Goal: Obtain resource: Download file/media

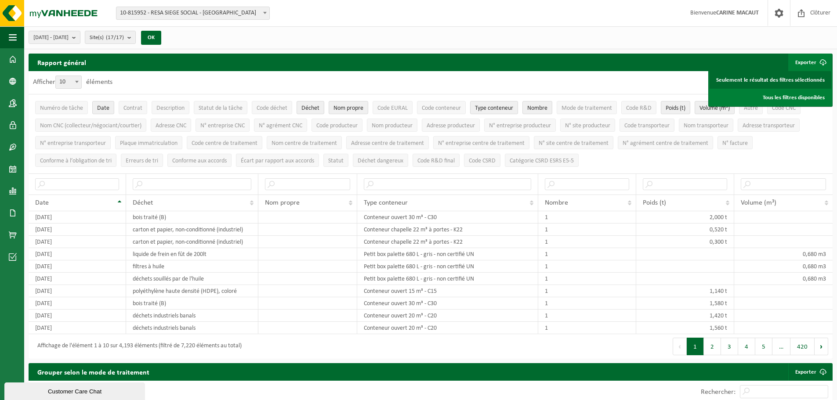
click at [747, 77] on link "Seulement le résultat des filtres sélectionnés" at bounding box center [771, 80] width 122 height 18
click at [69, 36] on span "[DATE] - [DATE]" at bounding box center [50, 37] width 35 height 13
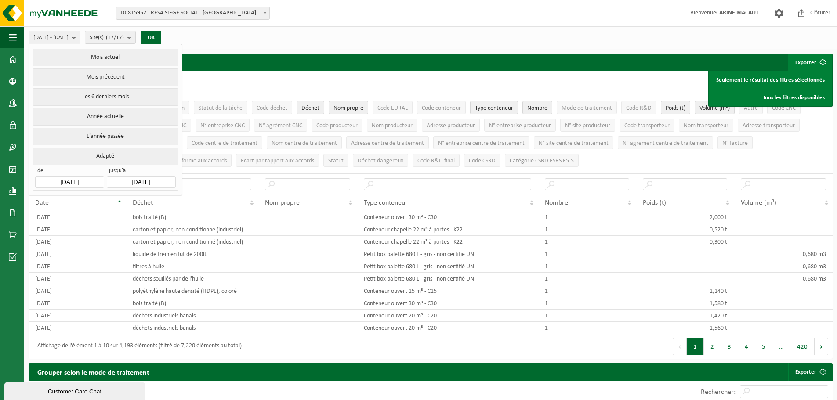
click at [145, 177] on input "[DATE]" at bounding box center [141, 182] width 69 height 12
click at [117, 202] on icon at bounding box center [116, 200] width 14 height 14
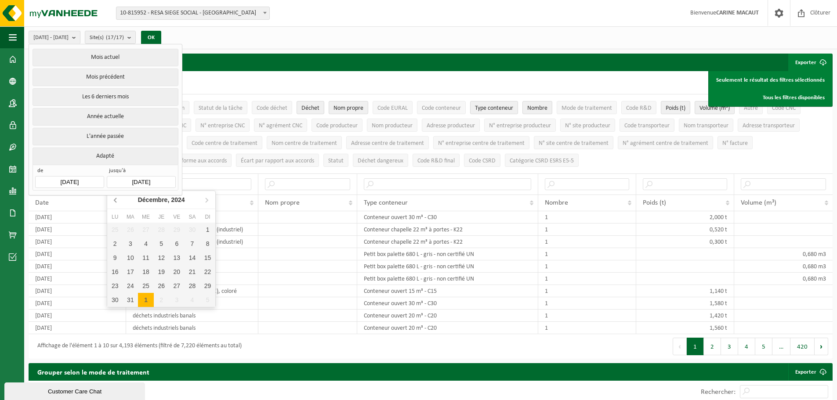
click at [117, 201] on icon at bounding box center [116, 200] width 14 height 14
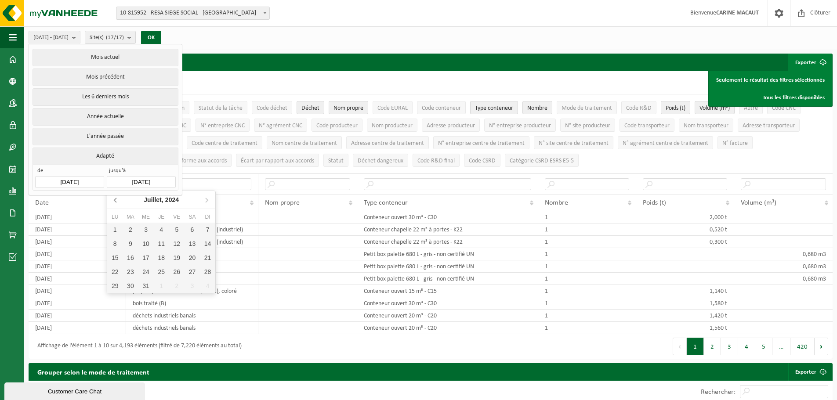
click at [117, 201] on icon at bounding box center [116, 200] width 14 height 14
click at [117, 200] on icon at bounding box center [116, 200] width 14 height 14
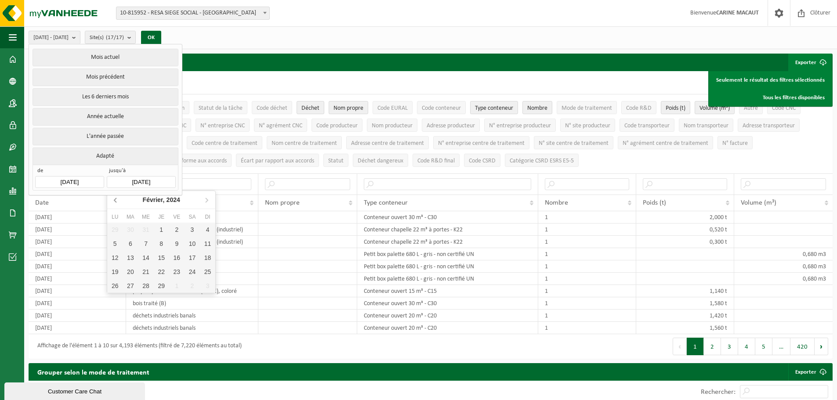
click at [117, 200] on icon at bounding box center [116, 200] width 14 height 14
click at [116, 199] on icon at bounding box center [116, 200] width 14 height 14
click at [116, 199] on icon at bounding box center [115, 200] width 2 height 4
click at [115, 200] on icon at bounding box center [116, 200] width 14 height 14
click at [116, 200] on icon at bounding box center [115, 200] width 2 height 4
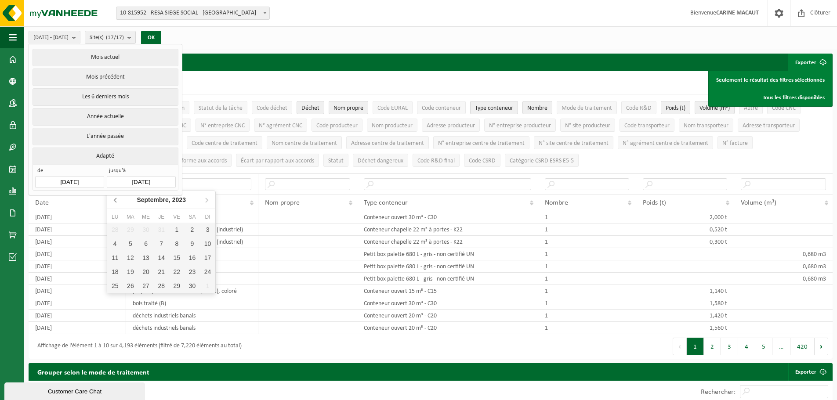
click at [116, 200] on icon at bounding box center [116, 200] width 14 height 14
click at [116, 199] on icon at bounding box center [115, 200] width 2 height 4
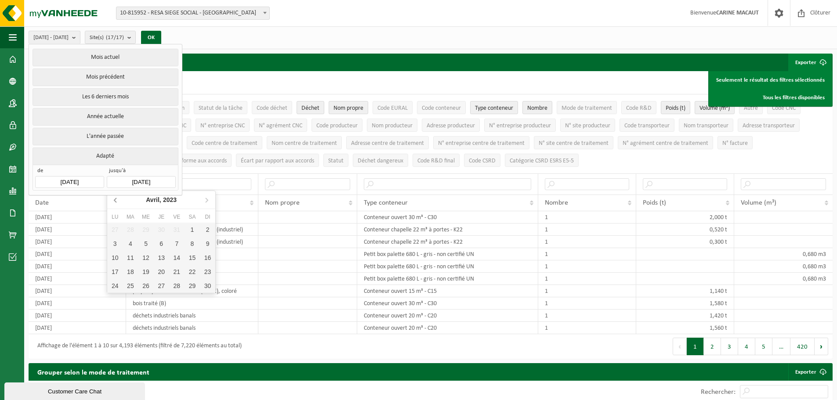
click at [116, 199] on icon at bounding box center [115, 200] width 2 height 4
click at [116, 198] on icon at bounding box center [115, 200] width 2 height 4
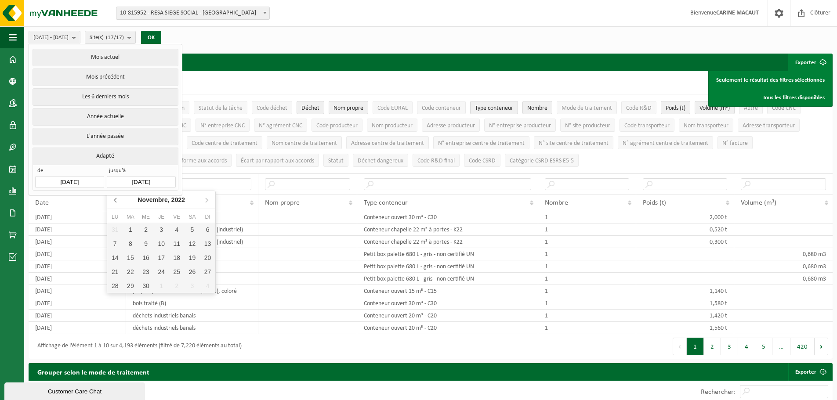
click at [116, 198] on icon at bounding box center [116, 200] width 14 height 14
click at [206, 196] on icon at bounding box center [207, 200] width 14 height 14
click at [197, 284] on div "31" at bounding box center [192, 286] width 15 height 14
type input "[DATE]"
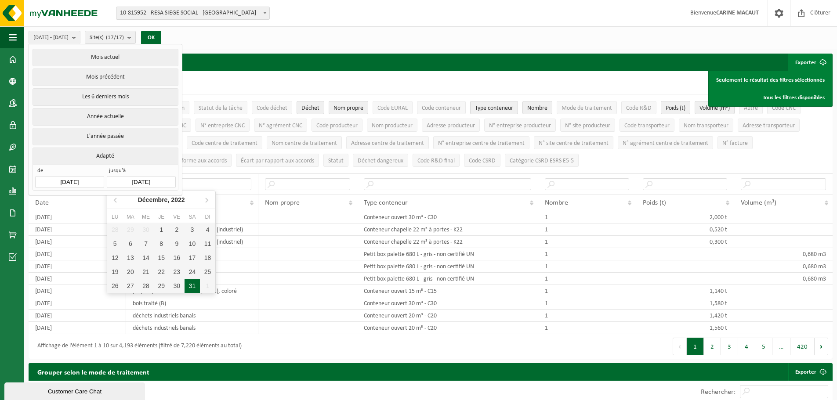
type input "[DATE]"
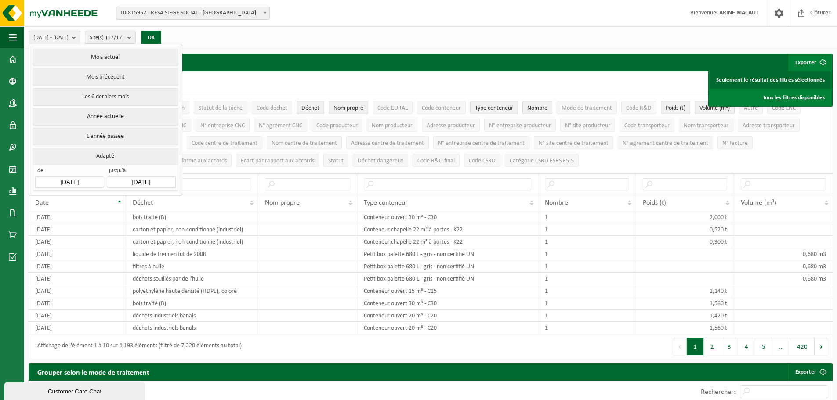
click at [764, 77] on link "Seulement le résultat des filtres sélectionnés" at bounding box center [771, 80] width 122 height 18
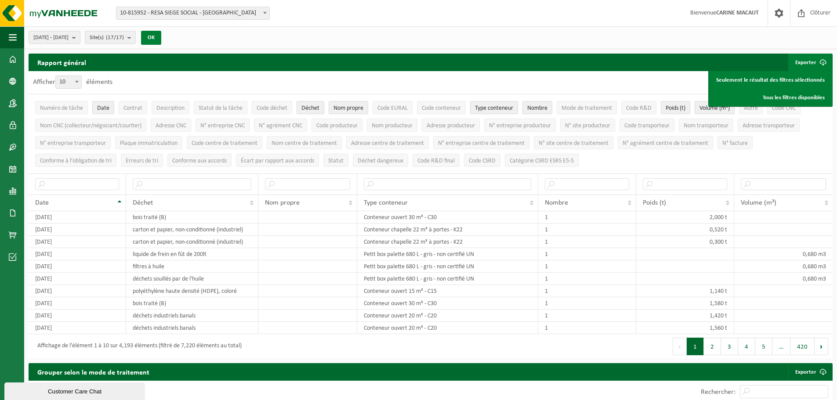
click at [161, 35] on button "OK" at bounding box center [151, 38] width 20 height 14
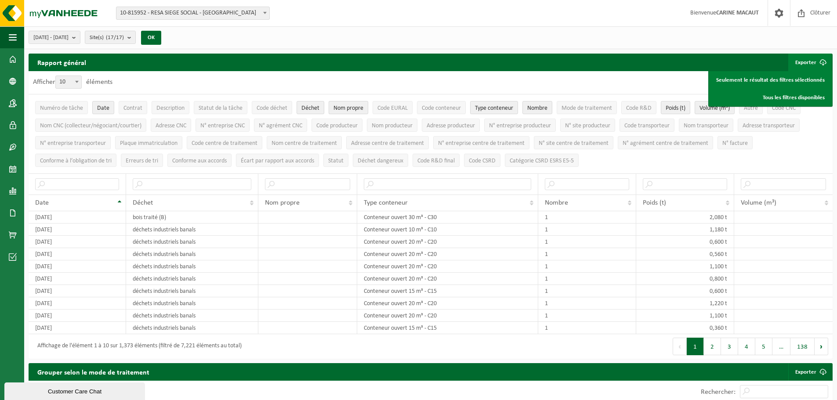
drag, startPoint x: 315, startPoint y: 106, endPoint x: 334, endPoint y: 108, distance: 19.5
click at [315, 106] on span "Déchet" at bounding box center [310, 108] width 18 height 7
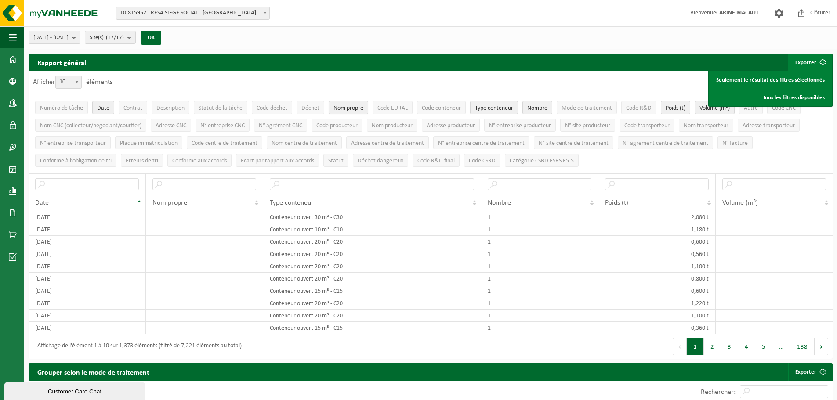
click at [350, 109] on span "Nom propre" at bounding box center [349, 108] width 30 height 7
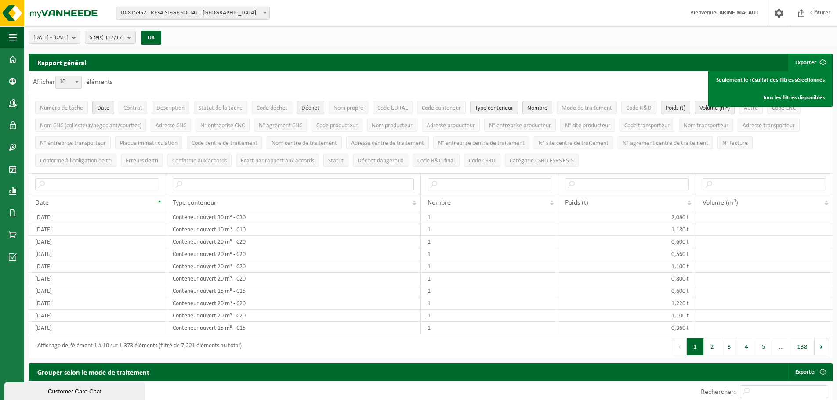
click at [311, 107] on span "Déchet" at bounding box center [310, 108] width 18 height 7
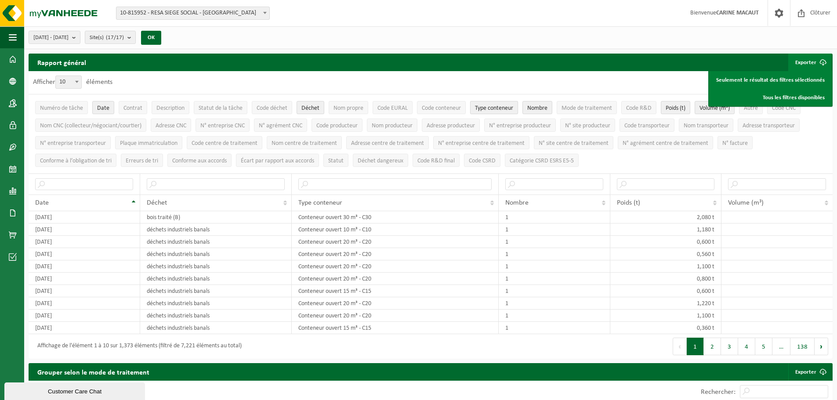
click at [497, 105] on span "Type conteneur" at bounding box center [494, 108] width 38 height 7
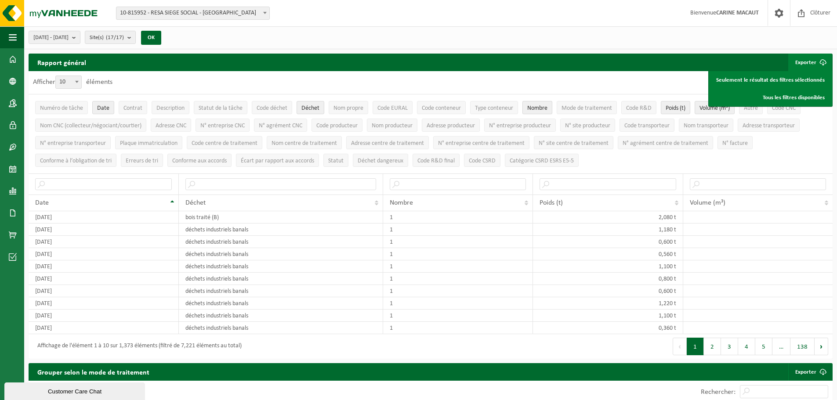
click at [544, 106] on span "Nombre" at bounding box center [537, 108] width 20 height 7
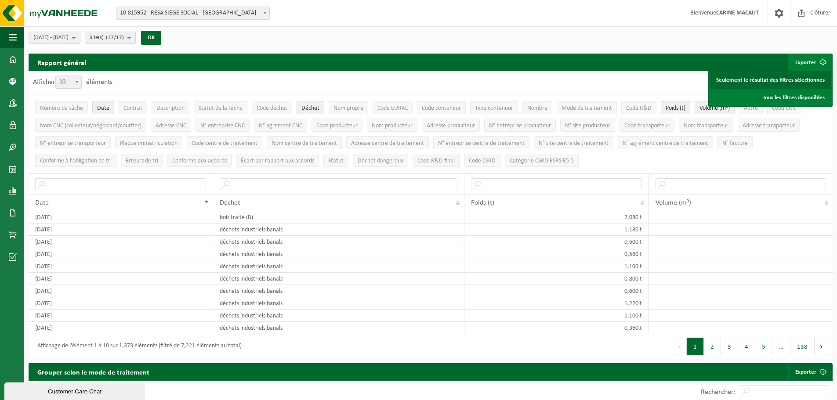
click at [775, 76] on link "Seulement le résultat des filtres sélectionnés" at bounding box center [771, 80] width 122 height 18
click at [765, 78] on link "Seulement le résultat des filtres sélectionnés" at bounding box center [771, 80] width 122 height 18
click at [80, 37] on button "[DATE] - [DATE]" at bounding box center [55, 37] width 52 height 13
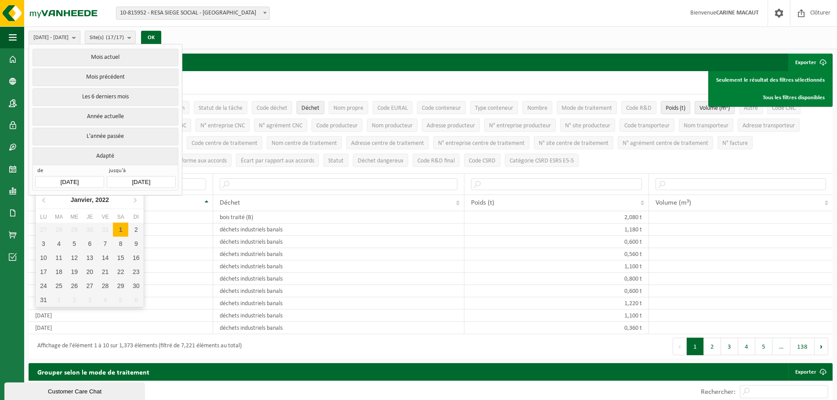
click at [79, 176] on input "[DATE]" at bounding box center [69, 182] width 69 height 12
click at [136, 201] on icon at bounding box center [135, 200] width 2 height 4
click at [135, 200] on icon at bounding box center [135, 200] width 14 height 14
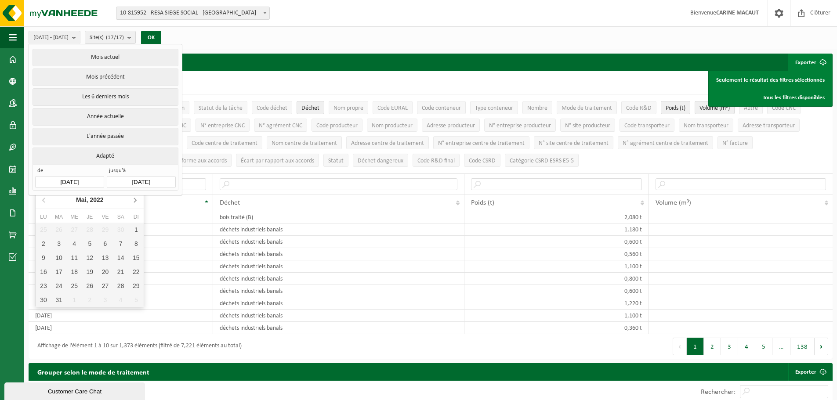
click at [136, 200] on icon at bounding box center [135, 200] width 2 height 4
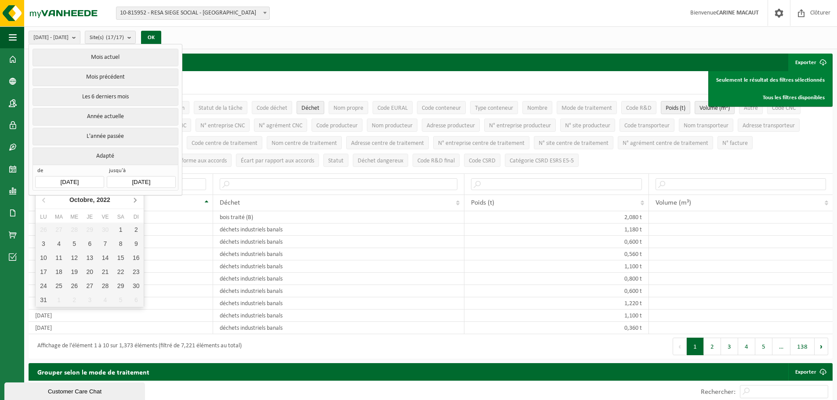
click at [136, 200] on icon at bounding box center [135, 200] width 2 height 4
click at [137, 200] on icon at bounding box center [135, 200] width 14 height 14
click at [137, 200] on nav "[DATE]" at bounding box center [90, 200] width 108 height 18
click at [136, 200] on nav "[DATE]" at bounding box center [90, 200] width 108 height 18
click at [130, 195] on nav "[DATE]" at bounding box center [90, 200] width 108 height 18
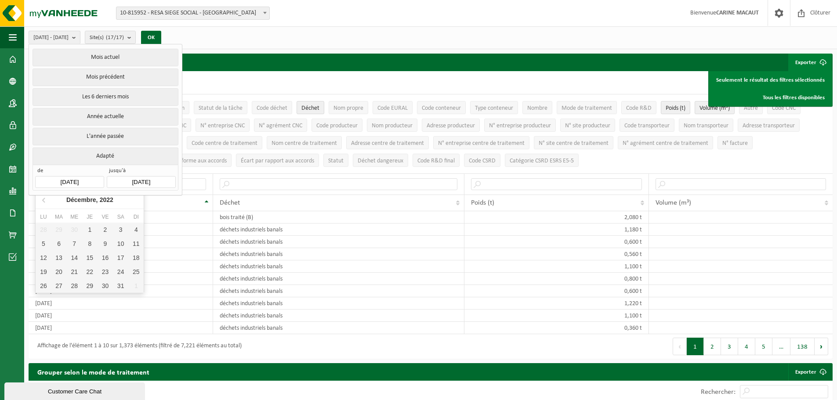
click at [128, 199] on nav "[DATE]" at bounding box center [90, 200] width 108 height 18
click at [128, 200] on nav "[DATE]" at bounding box center [90, 200] width 108 height 18
click at [141, 200] on nav "[DATE]" at bounding box center [90, 200] width 108 height 18
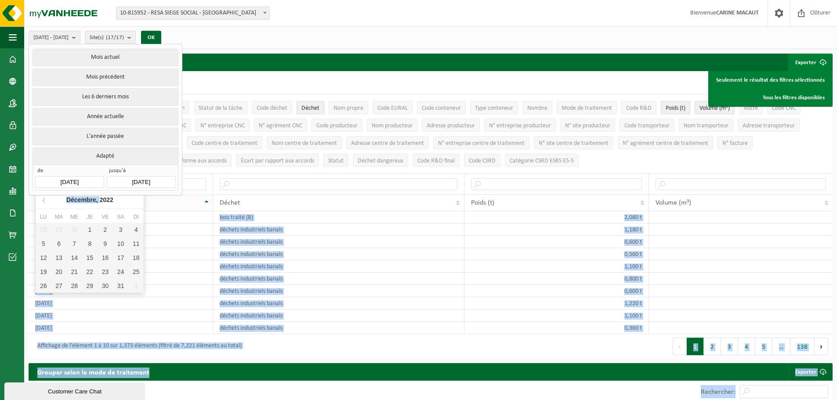
drag, startPoint x: 141, startPoint y: 200, endPoint x: 150, endPoint y: 211, distance: 14.3
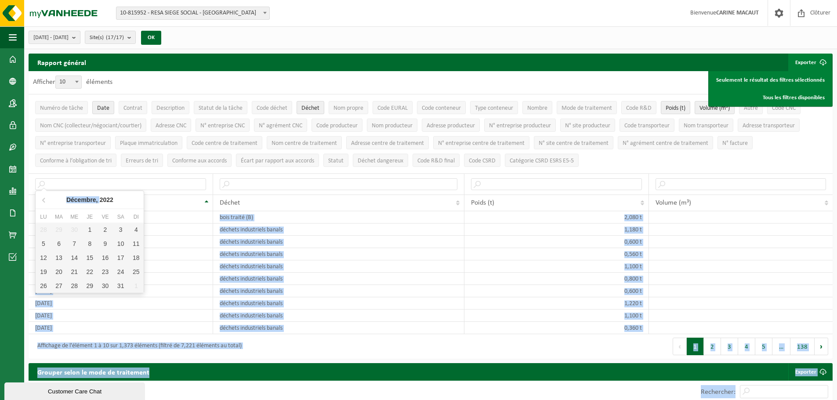
click at [69, 35] on span "[DATE] - [DATE]" at bounding box center [50, 37] width 35 height 13
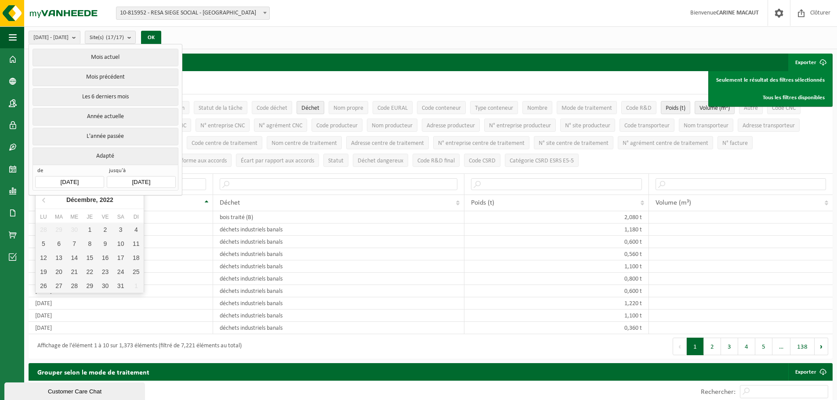
click at [89, 179] on input "[DATE]" at bounding box center [69, 182] width 69 height 12
click at [90, 176] on input "[DATE]" at bounding box center [69, 182] width 69 height 12
click at [69, 179] on input "[DATE]" at bounding box center [69, 182] width 69 height 12
click at [44, 200] on icon at bounding box center [44, 200] width 2 height 4
click at [44, 199] on icon at bounding box center [44, 200] width 14 height 14
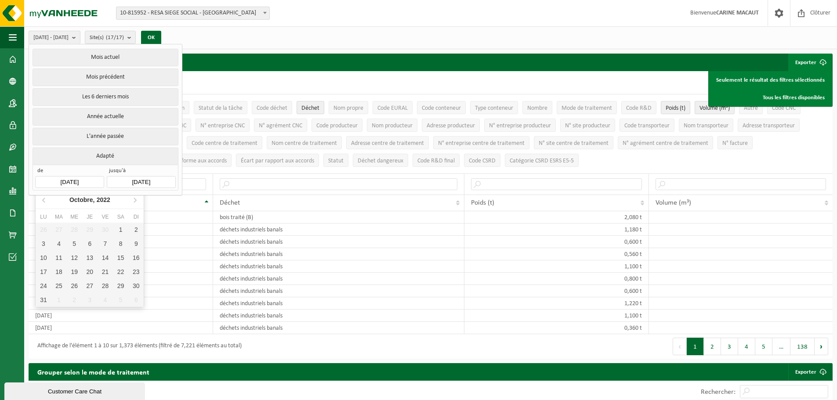
drag, startPoint x: 44, startPoint y: 199, endPoint x: 59, endPoint y: 200, distance: 15.0
click at [57, 200] on nav "[DATE]" at bounding box center [90, 200] width 108 height 18
click at [138, 200] on icon at bounding box center [135, 200] width 14 height 14
click at [135, 199] on icon at bounding box center [135, 200] width 2 height 4
click at [135, 199] on nav "[DATE]" at bounding box center [90, 200] width 108 height 18
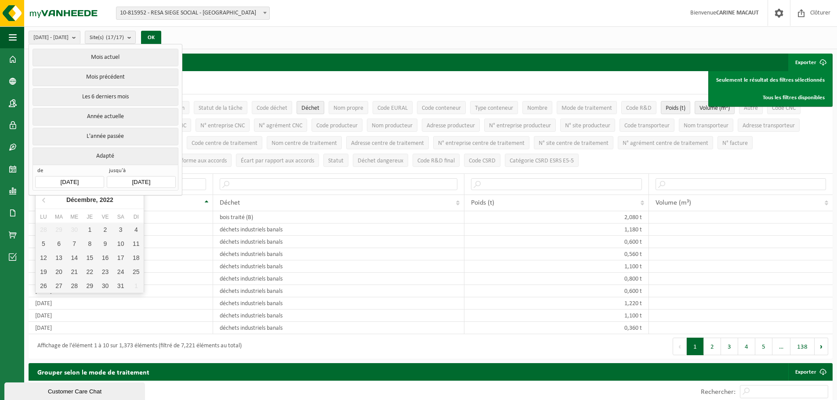
click at [134, 198] on nav "[DATE]" at bounding box center [90, 200] width 108 height 18
click at [132, 206] on nav "[DATE]" at bounding box center [90, 200] width 108 height 18
click at [132, 207] on nav "[DATE]" at bounding box center [90, 200] width 108 height 18
click at [134, 207] on nav "[DATE]" at bounding box center [90, 200] width 108 height 18
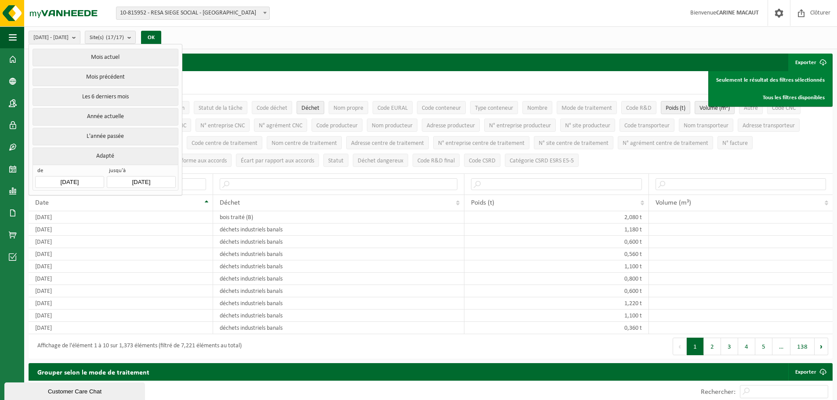
click at [276, 36] on div "[DATE] - [DATE] Mois actuel Mois précédent Les 6 derniers mois Année actuelle L…" at bounding box center [430, 37] width 813 height 23
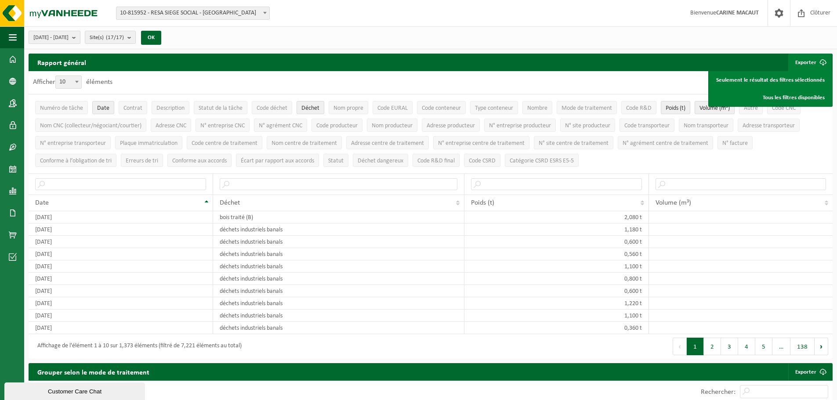
click at [52, 38] on span "[DATE] - [DATE]" at bounding box center [50, 37] width 35 height 13
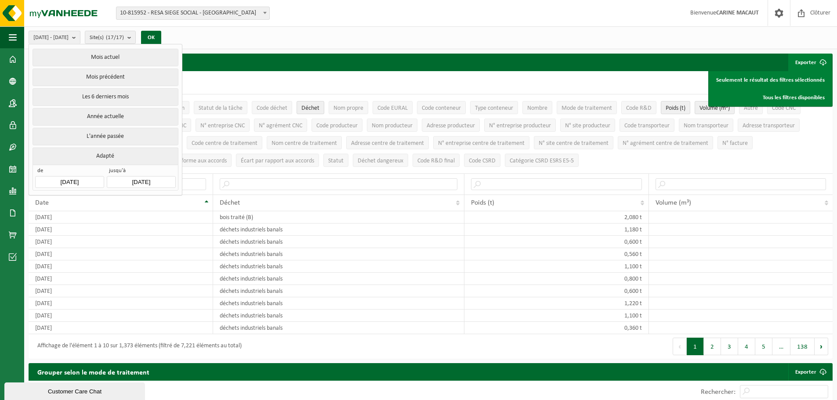
click at [105, 151] on button "Adapté" at bounding box center [105, 156] width 145 height 17
click at [87, 180] on input "[DATE]" at bounding box center [69, 182] width 69 height 12
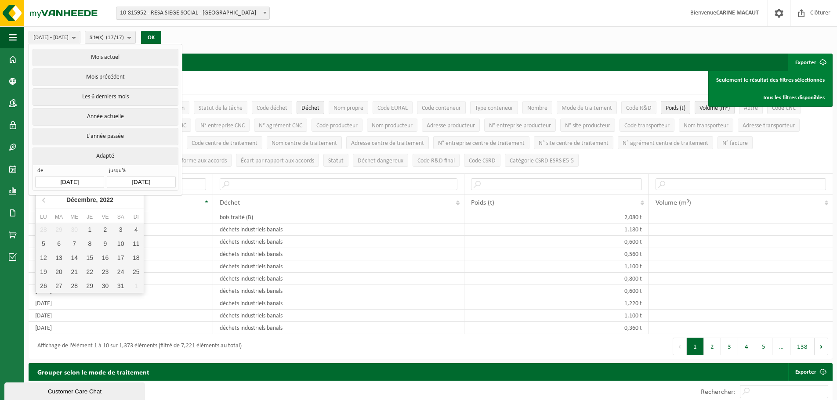
click at [121, 209] on div "Lu Ma Me Je [DEMOGRAPHIC_DATA] 29 30 1 2 3 4 5 6 7 8 9 10 11 12 13 14 15 16 17 …" at bounding box center [90, 251] width 108 height 84
click at [106, 203] on div "[DATE]" at bounding box center [90, 200] width 54 height 14
click at [104, 203] on nav "2022" at bounding box center [90, 200] width 108 height 18
click at [45, 198] on icon at bounding box center [44, 200] width 2 height 4
click at [134, 199] on icon at bounding box center [135, 200] width 14 height 14
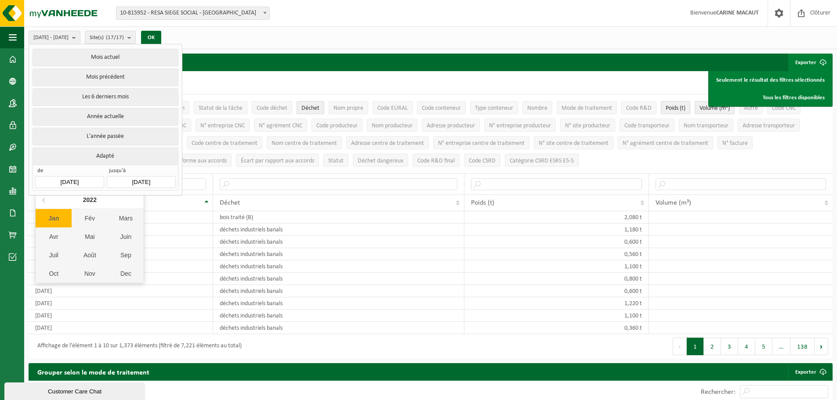
click at [138, 203] on nav "2022" at bounding box center [90, 200] width 108 height 18
click at [138, 202] on nav "2022" at bounding box center [90, 200] width 108 height 18
click at [139, 202] on nav "2022" at bounding box center [90, 200] width 108 height 18
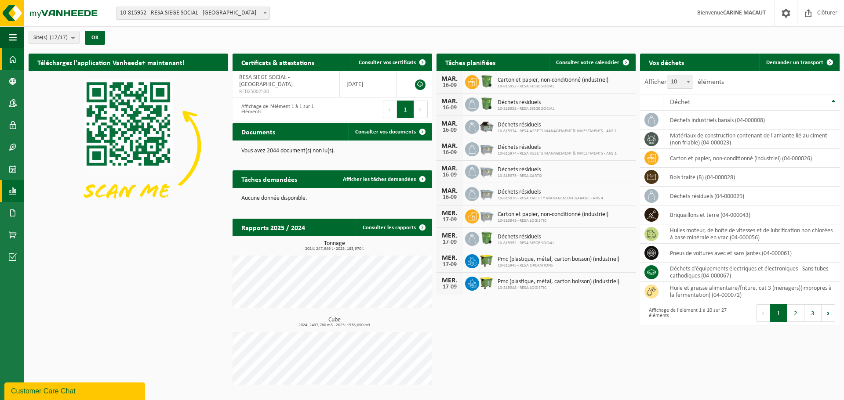
click at [16, 189] on span at bounding box center [13, 191] width 8 height 22
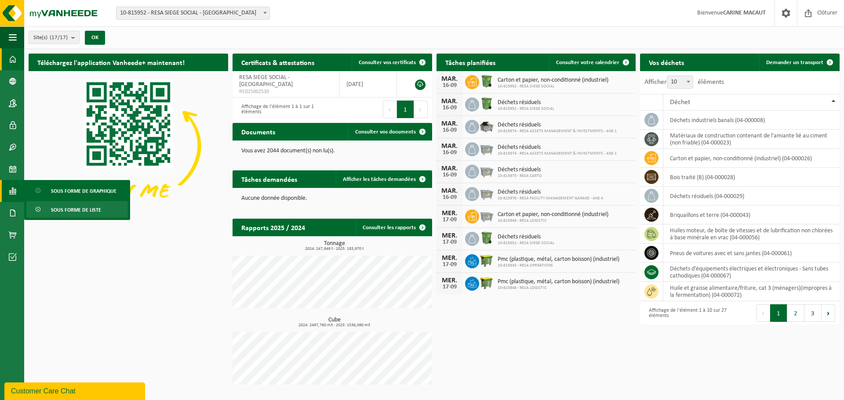
click at [37, 208] on span at bounding box center [38, 210] width 7 height 17
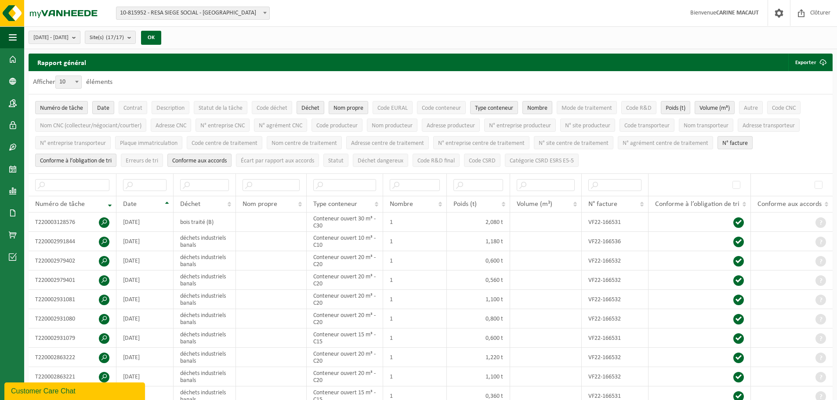
click at [80, 37] on b "submit" at bounding box center [76, 37] width 8 height 12
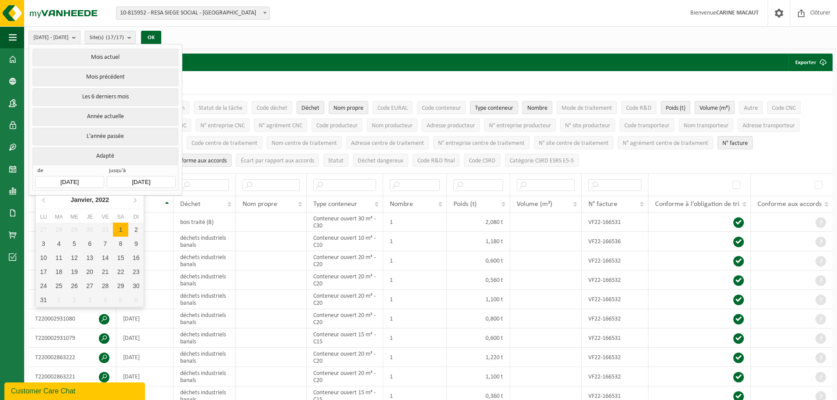
click at [62, 176] on input "[DATE]" at bounding box center [69, 182] width 69 height 12
click at [135, 200] on icon at bounding box center [135, 200] width 14 height 14
click at [136, 200] on icon at bounding box center [135, 200] width 2 height 4
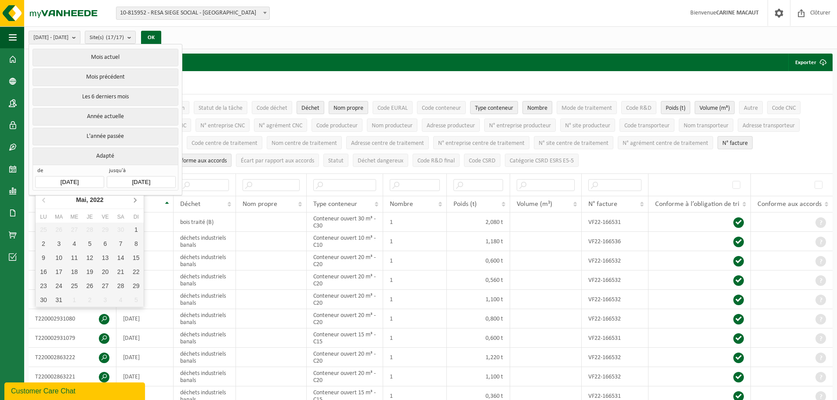
click at [136, 200] on icon at bounding box center [135, 200] width 2 height 4
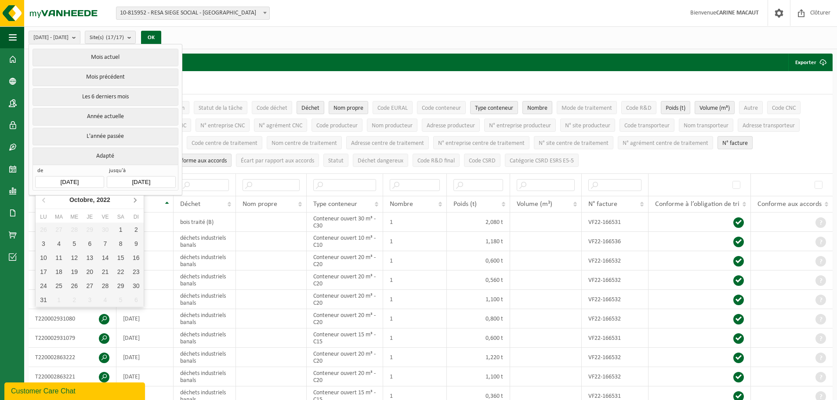
click at [136, 200] on icon at bounding box center [135, 200] width 2 height 4
click at [136, 200] on nav "[DATE]" at bounding box center [90, 200] width 108 height 18
click at [135, 204] on nav "[DATE]" at bounding box center [90, 200] width 108 height 18
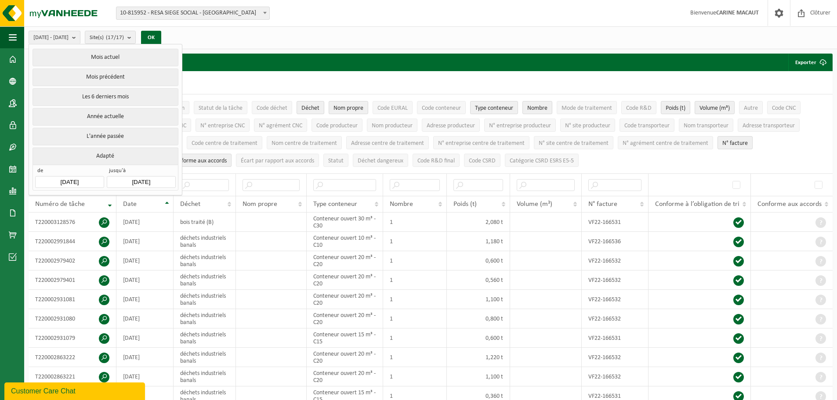
click at [134, 173] on span "jusqu'à" at bounding box center [141, 171] width 69 height 9
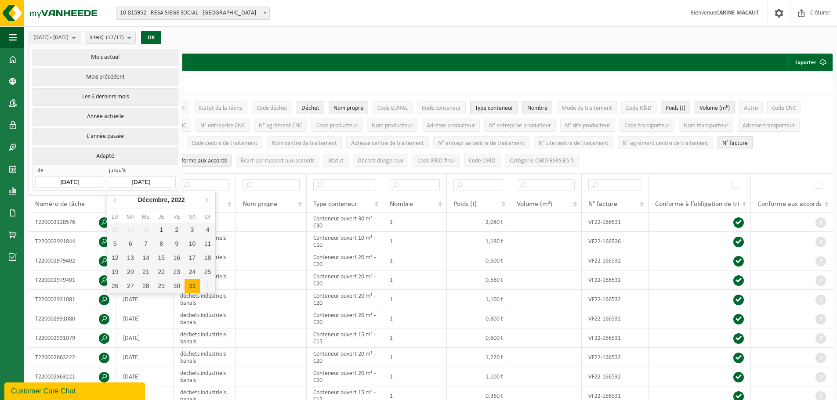
click at [142, 180] on input "[DATE]" at bounding box center [141, 182] width 69 height 12
click at [207, 201] on icon at bounding box center [207, 200] width 2 height 4
click at [208, 200] on icon at bounding box center [207, 200] width 2 height 4
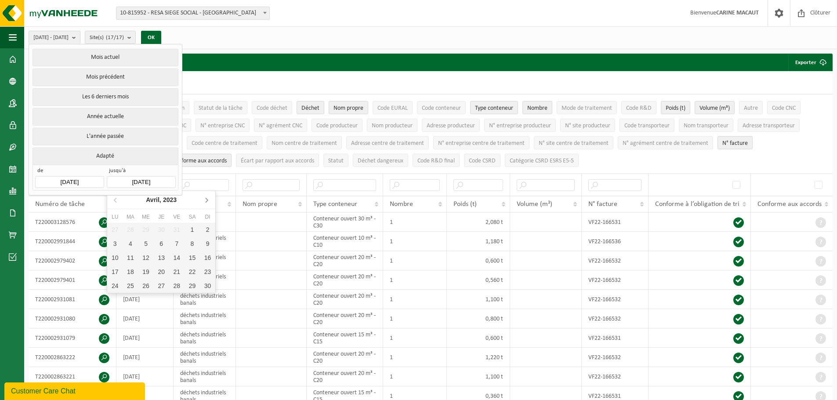
click at [208, 200] on icon at bounding box center [207, 200] width 2 height 4
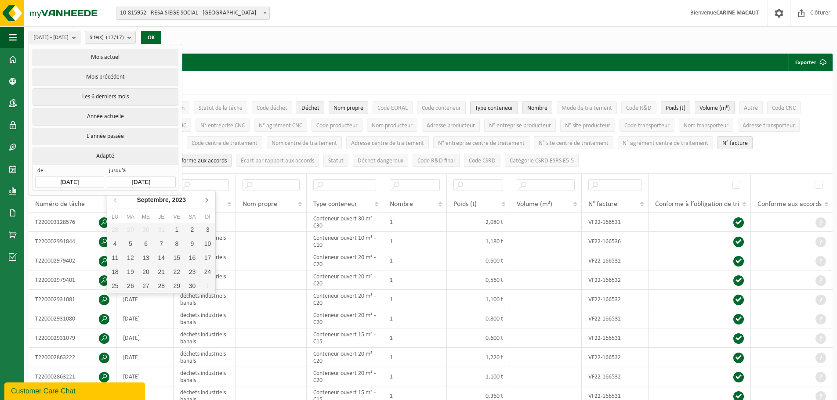
click at [208, 200] on icon at bounding box center [207, 200] width 14 height 14
click at [209, 200] on icon at bounding box center [207, 200] width 14 height 14
click at [207, 286] on div "31" at bounding box center [207, 286] width 15 height 14
type input "2023-12-31"
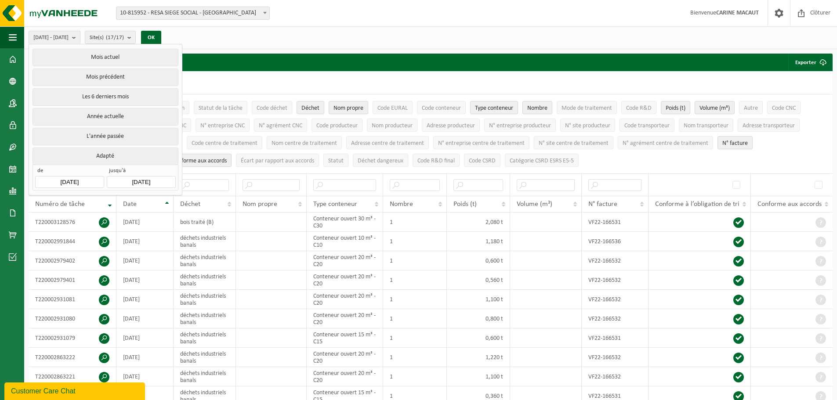
click at [64, 180] on input "[DATE]" at bounding box center [69, 182] width 69 height 12
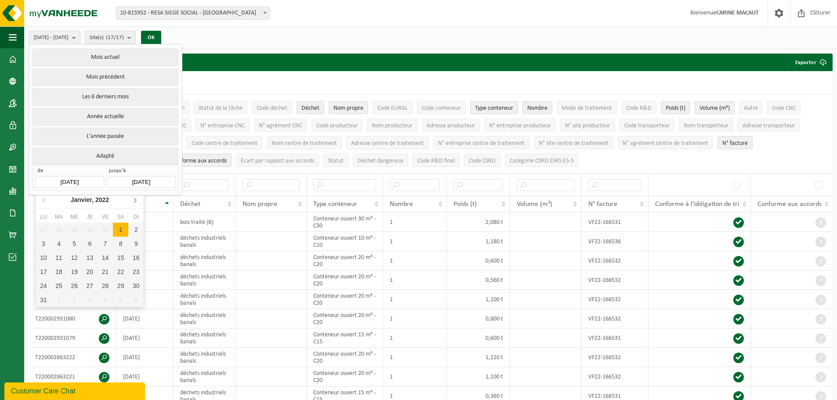
click at [136, 200] on icon at bounding box center [135, 200] width 2 height 4
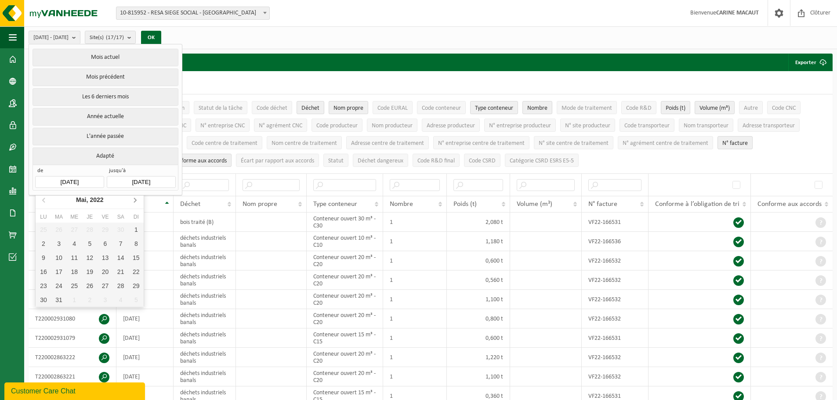
click at [136, 200] on icon at bounding box center [135, 200] width 2 height 4
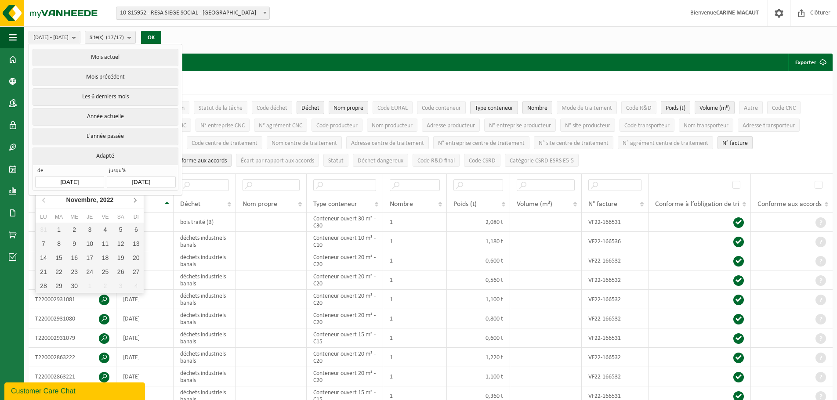
click at [136, 200] on icon at bounding box center [135, 200] width 2 height 4
click at [134, 228] on div "1" at bounding box center [135, 230] width 15 height 14
type input "2023-01-01"
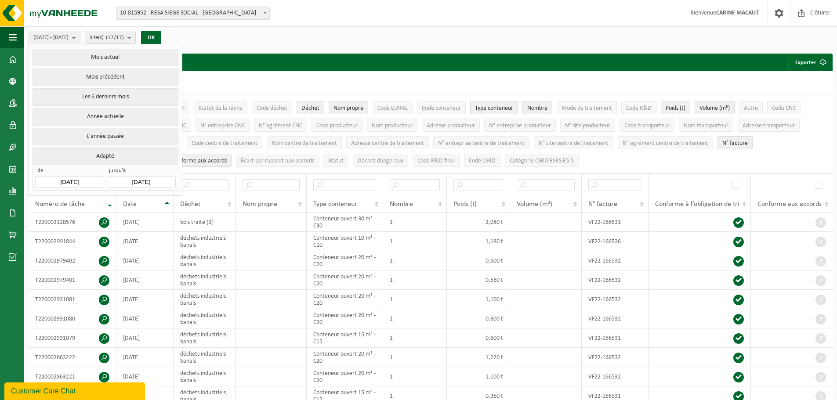
click at [270, 87] on div "Afficher 10 25 50 100 10 éléments" at bounding box center [431, 82] width 804 height 23
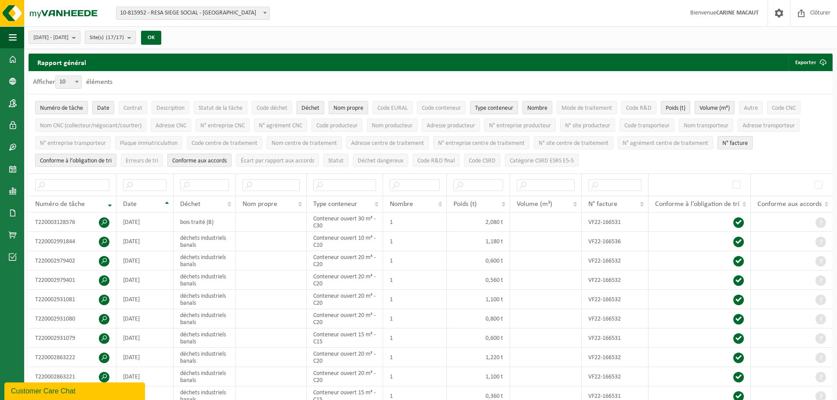
click at [60, 105] on span "Numéro de tâche" at bounding box center [61, 108] width 43 height 7
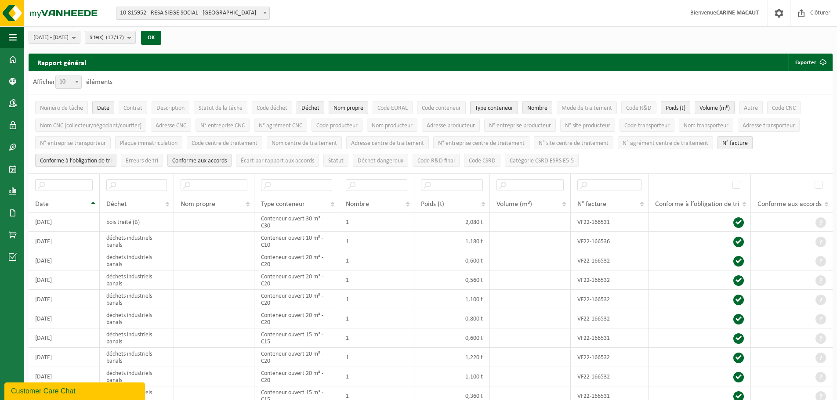
drag, startPoint x: 356, startPoint y: 108, endPoint x: 375, endPoint y: 106, distance: 19.4
click at [356, 107] on span "Nom propre" at bounding box center [349, 108] width 30 height 7
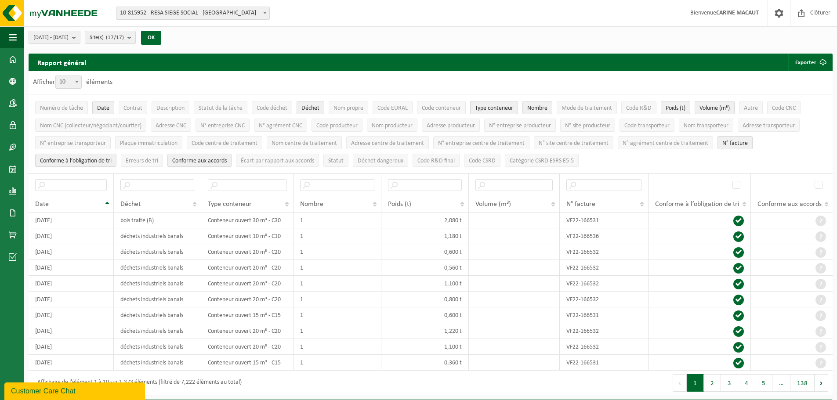
click at [504, 106] on span "Type conteneur" at bounding box center [494, 108] width 38 height 7
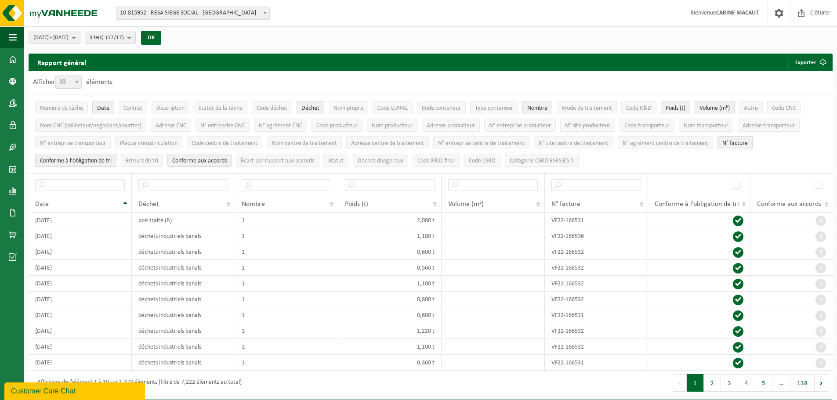
click at [541, 106] on span "Nombre" at bounding box center [537, 108] width 20 height 7
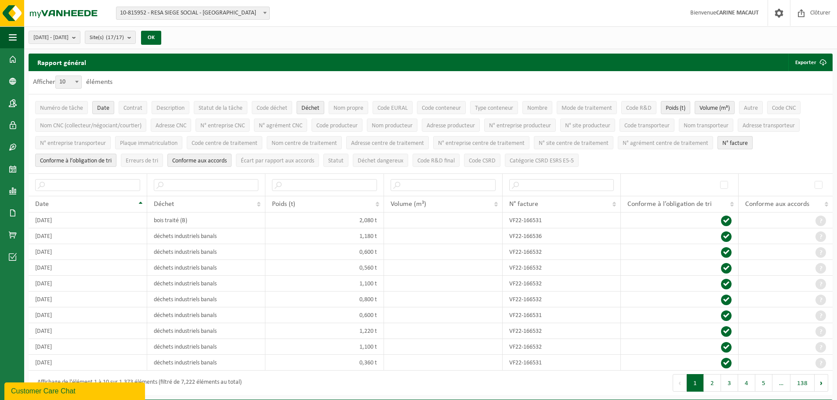
click at [733, 140] on span "N° facture" at bounding box center [734, 143] width 25 height 7
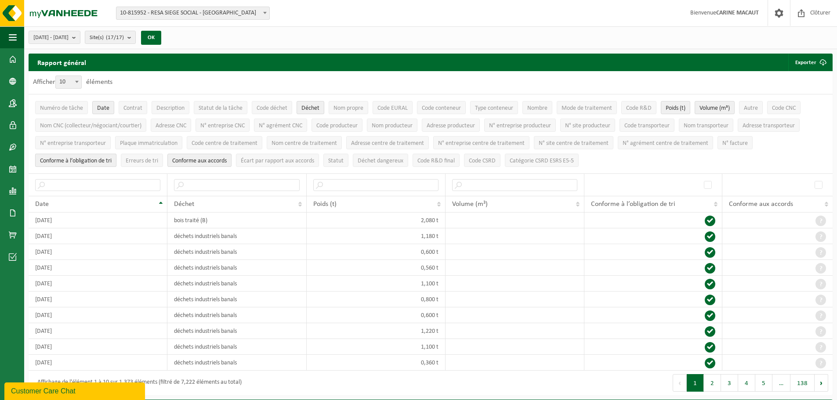
drag, startPoint x: 84, startPoint y: 157, endPoint x: 96, endPoint y: 158, distance: 11.9
click at [86, 158] on span "Conforme à l’obligation de tri" at bounding box center [76, 161] width 72 height 7
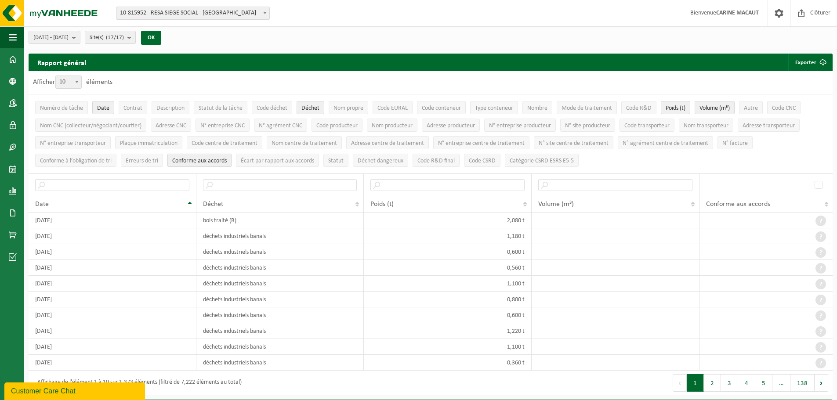
click at [202, 158] on span "Conforme aux accords" at bounding box center [199, 161] width 54 height 7
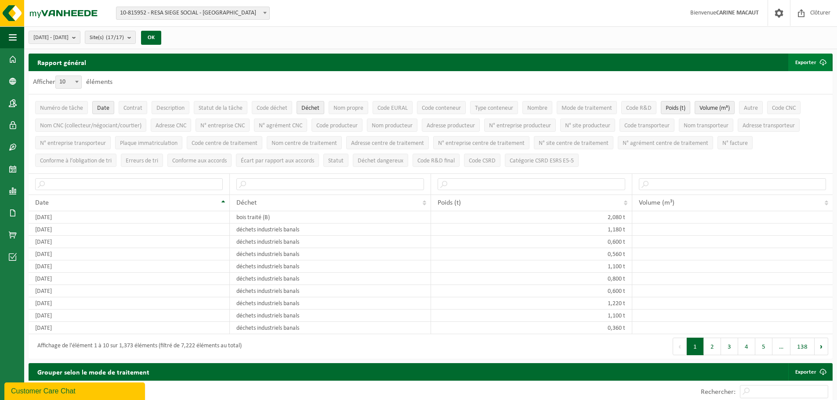
click at [804, 58] on button "Exporter" at bounding box center [810, 63] width 44 height 18
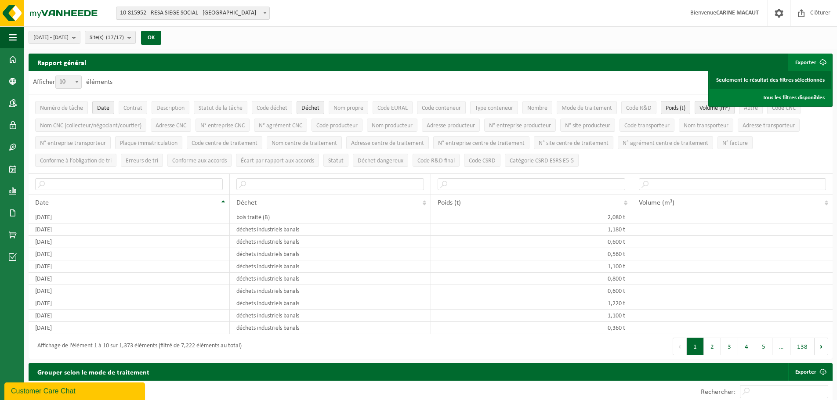
click at [740, 78] on link "Seulement le résultat des filtres sélectionnés" at bounding box center [771, 80] width 122 height 18
click at [748, 74] on link "Seulement le résultat des filtres sélectionnés" at bounding box center [771, 80] width 122 height 18
click at [161, 35] on button "OK" at bounding box center [151, 38] width 20 height 14
click at [750, 79] on link "Seulement le résultat des filtres sélectionnés" at bounding box center [771, 80] width 122 height 18
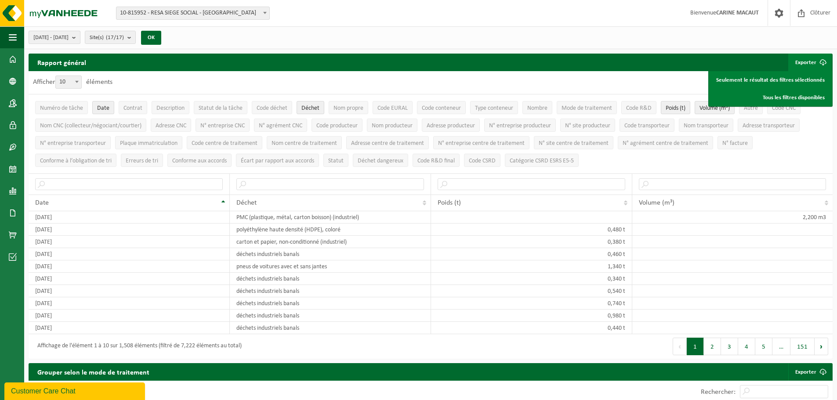
click at [69, 37] on span "2023-01-01 - 2023-12-31" at bounding box center [50, 37] width 35 height 13
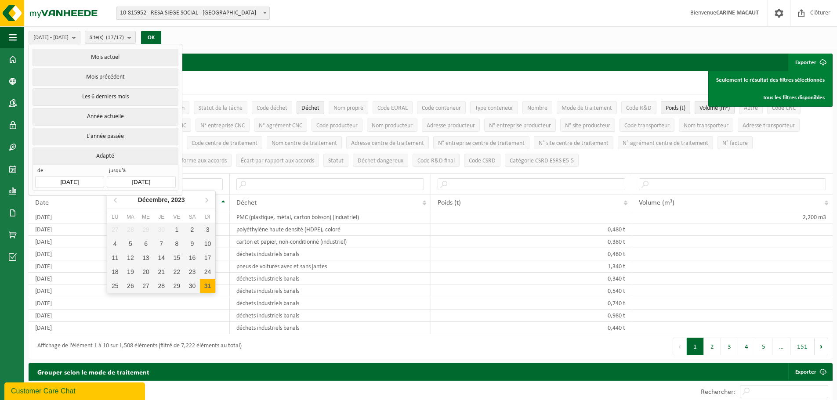
click at [145, 177] on input "2023-12-31" at bounding box center [141, 182] width 69 height 12
click at [207, 199] on icon at bounding box center [207, 200] width 2 height 4
click at [207, 199] on icon at bounding box center [207, 200] width 14 height 14
click at [207, 200] on icon at bounding box center [207, 200] width 2 height 4
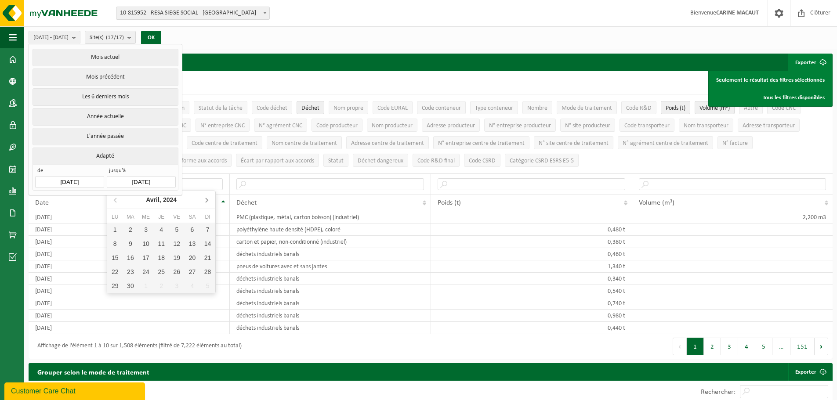
click at [207, 200] on icon at bounding box center [207, 200] width 2 height 4
click at [207, 200] on icon at bounding box center [207, 200] width 14 height 14
click at [206, 199] on icon at bounding box center [207, 200] width 14 height 14
click at [205, 198] on icon at bounding box center [207, 200] width 14 height 14
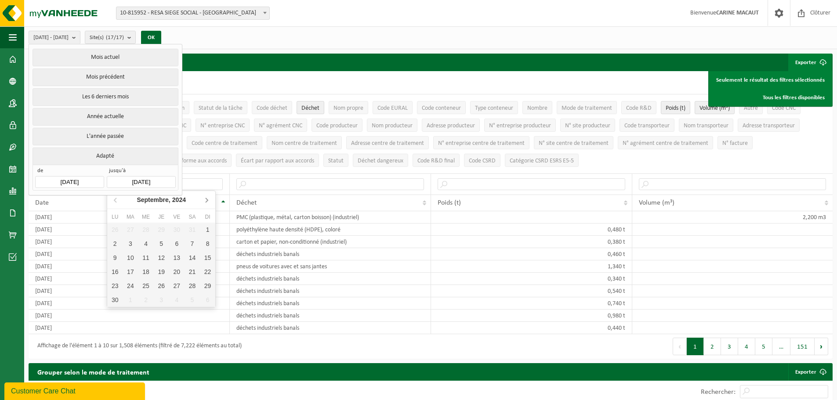
click at [206, 197] on icon at bounding box center [207, 200] width 14 height 14
click at [130, 296] on div "31" at bounding box center [130, 300] width 15 height 14
type input "2024-12-31"
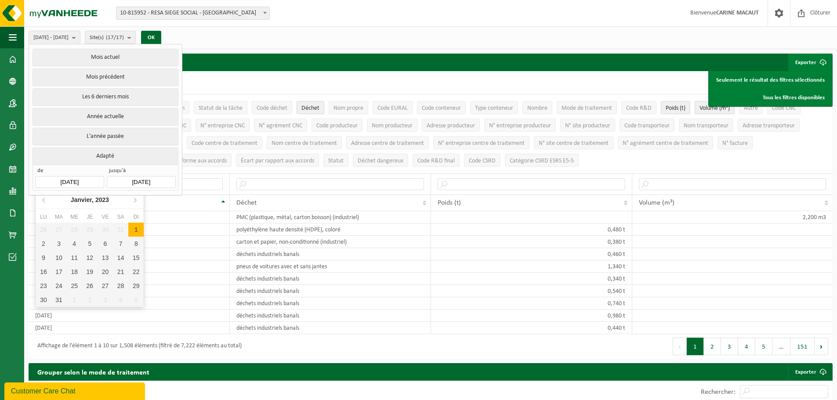
click at [69, 178] on input "2023-01-01" at bounding box center [69, 182] width 69 height 12
click at [136, 198] on icon at bounding box center [135, 200] width 14 height 14
click at [135, 199] on icon at bounding box center [135, 200] width 14 height 14
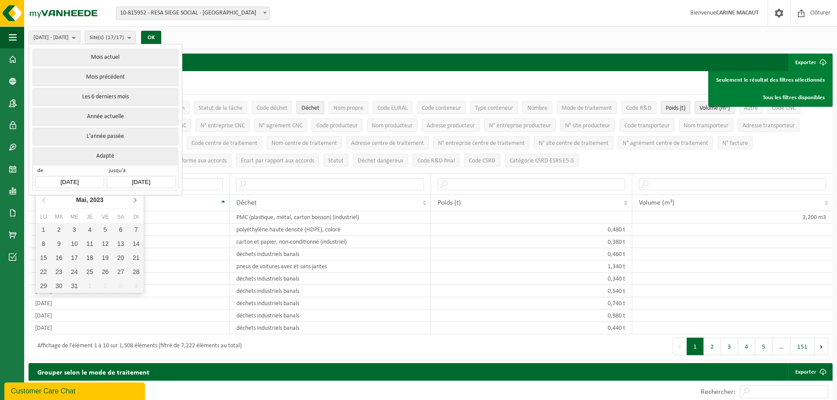
click at [134, 199] on icon at bounding box center [135, 200] width 2 height 4
click at [134, 198] on icon at bounding box center [135, 200] width 2 height 4
click at [134, 198] on icon at bounding box center [135, 200] width 14 height 14
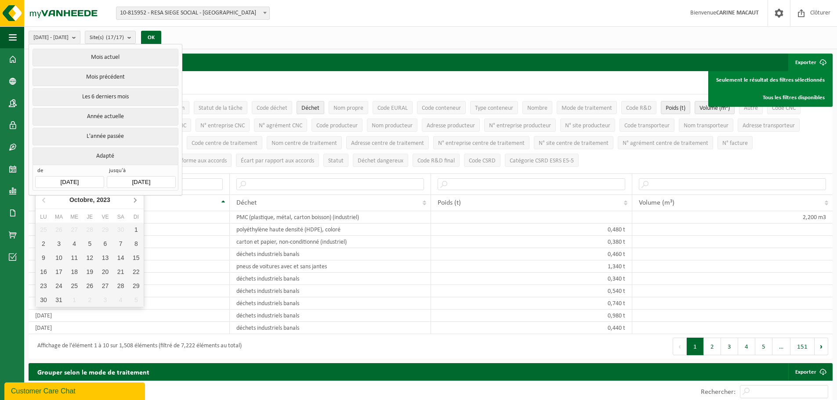
click at [135, 198] on icon at bounding box center [135, 200] width 14 height 14
click at [43, 229] on div "1" at bounding box center [43, 230] width 15 height 14
type input "2024-01-01"
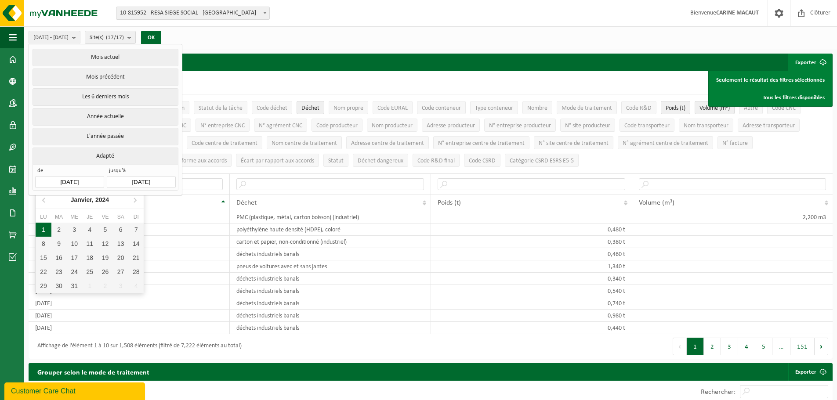
type input "2024-12-31"
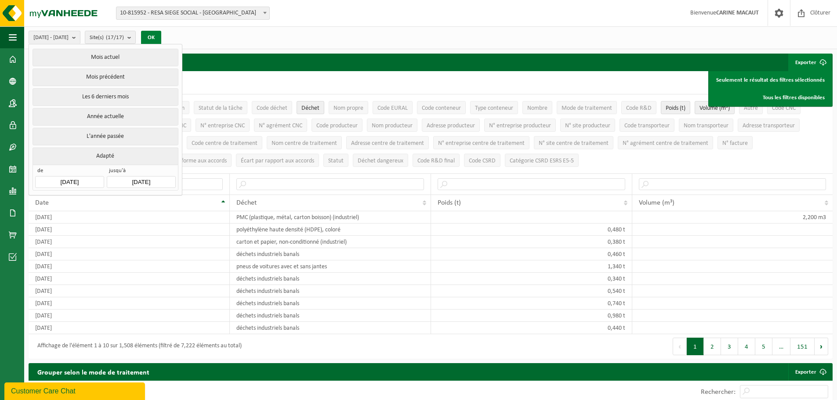
click at [161, 35] on button "OK" at bounding box center [151, 38] width 20 height 14
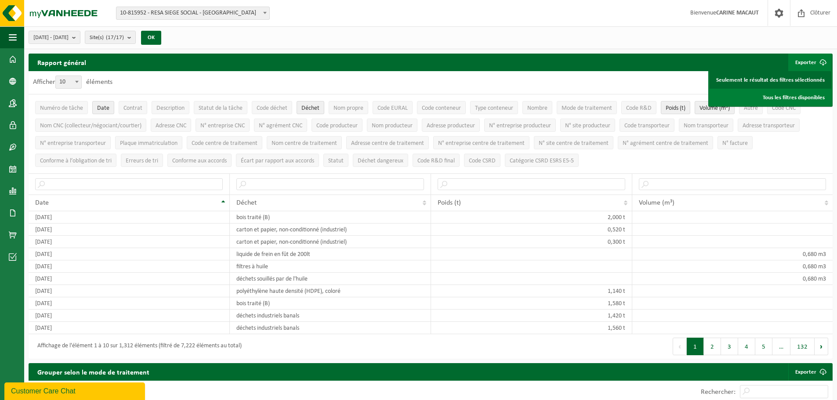
click at [760, 77] on link "Seulement le résultat des filtres sélectionnés" at bounding box center [771, 80] width 122 height 18
